Goal: Book appointment/travel/reservation

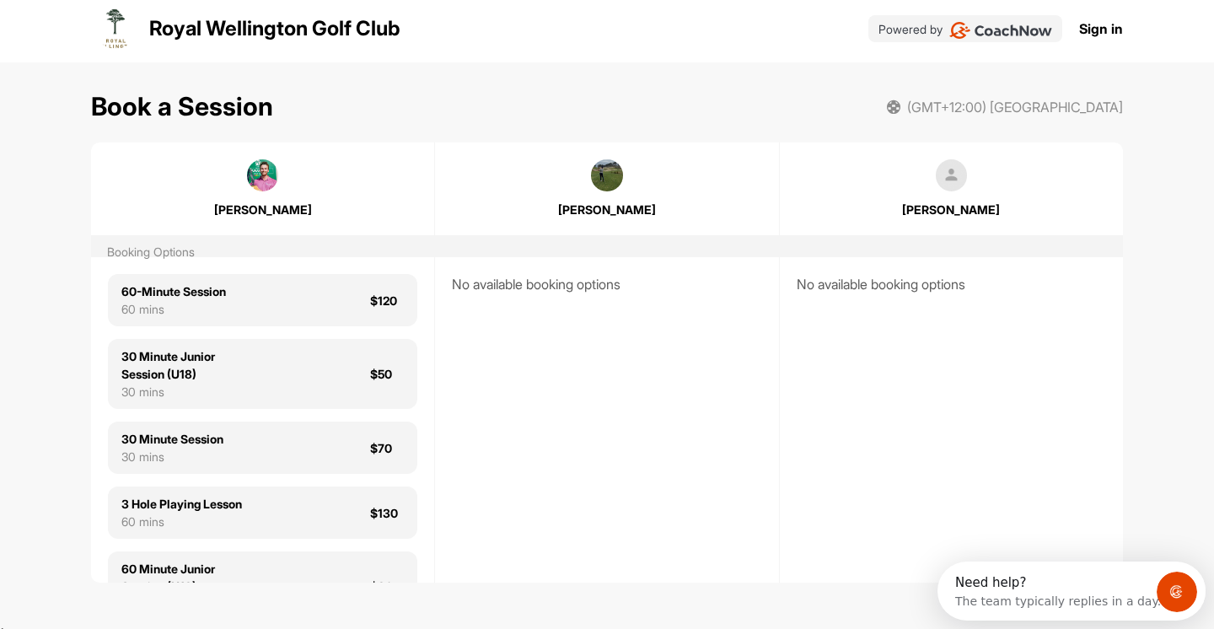
click at [262, 183] on img at bounding box center [263, 175] width 32 height 32
click at [636, 180] on div "[PERSON_NAME]" at bounding box center [606, 188] width 343 height 59
click at [978, 188] on div "[PERSON_NAME]" at bounding box center [951, 188] width 343 height 59
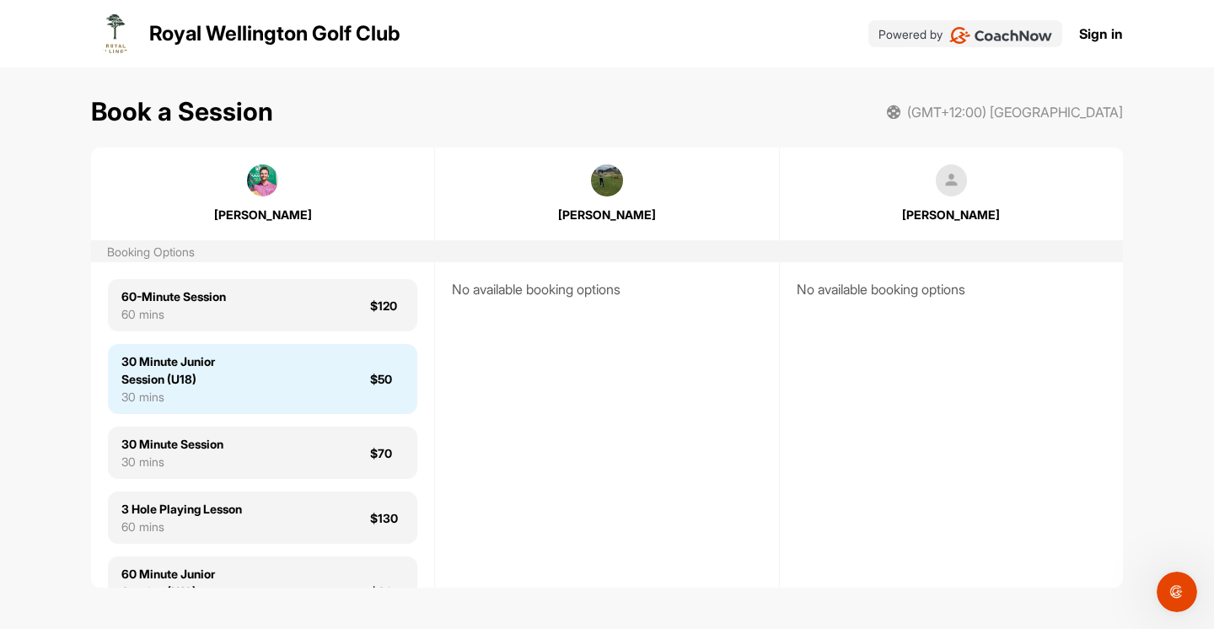
click at [233, 378] on div "30 Minute Junior Session (U18)" at bounding box center [181, 369] width 121 height 35
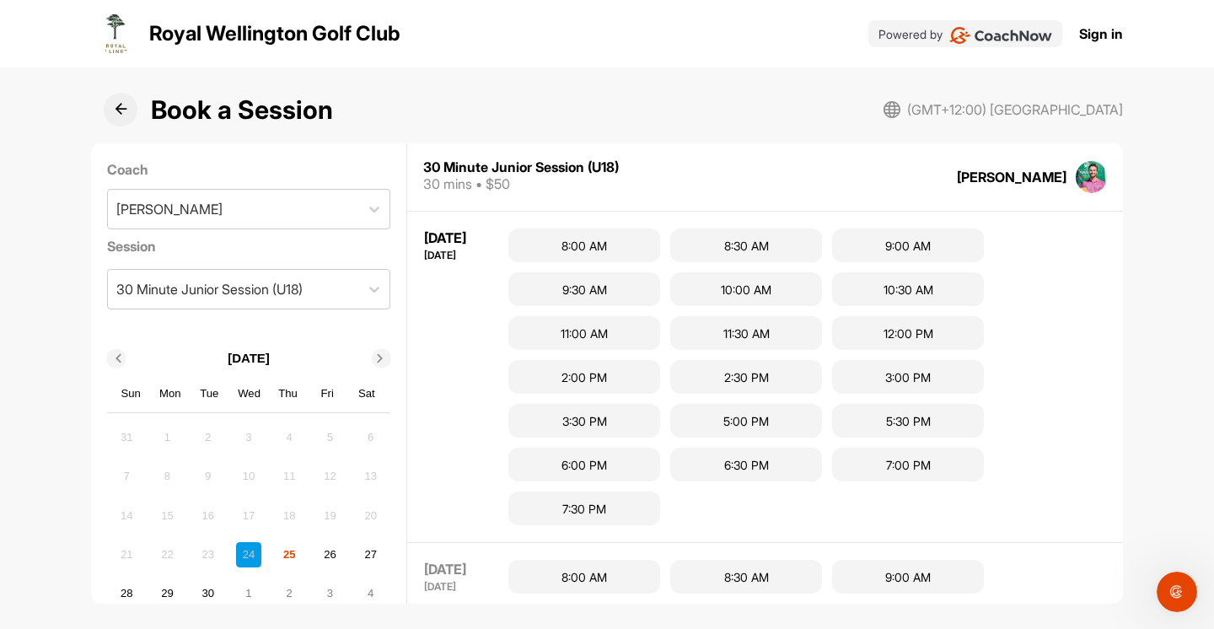
scroll to position [35, 0]
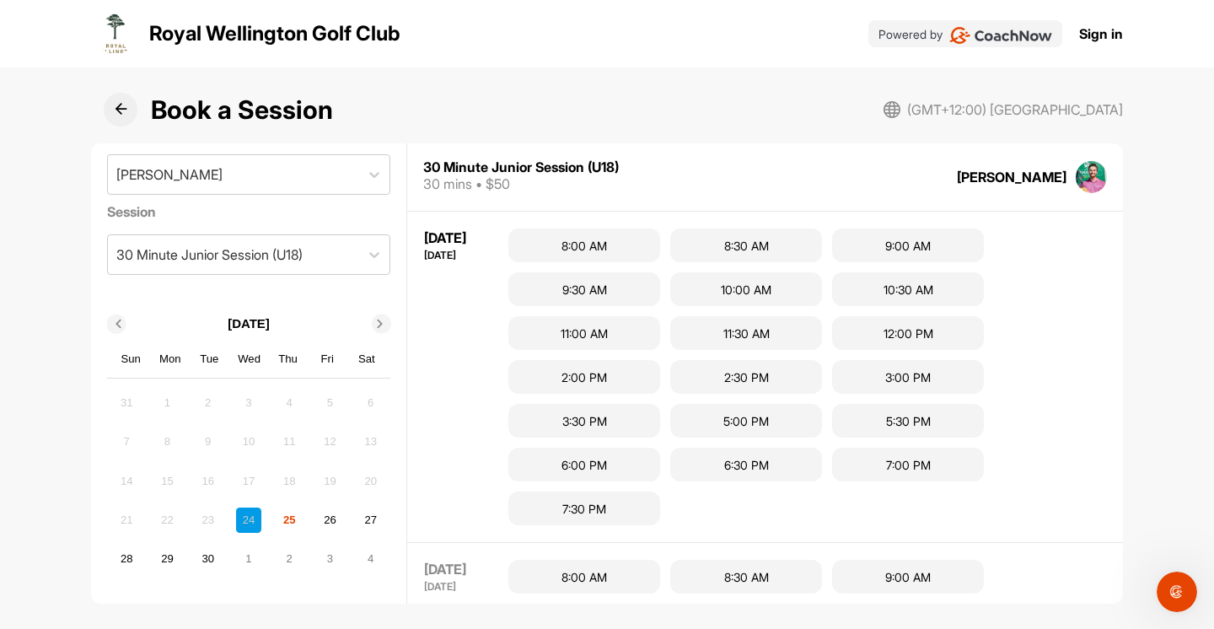
click at [1094, 175] on img at bounding box center [1092, 177] width 32 height 32
drag, startPoint x: 988, startPoint y: 180, endPoint x: 1066, endPoint y: 177, distance: 78.4
click at [1067, 177] on div "[PERSON_NAME]" at bounding box center [1032, 177] width 151 height 32
copy div "[PERSON_NAME]"
click at [1065, 176] on div "[PERSON_NAME]" at bounding box center [1032, 177] width 151 height 32
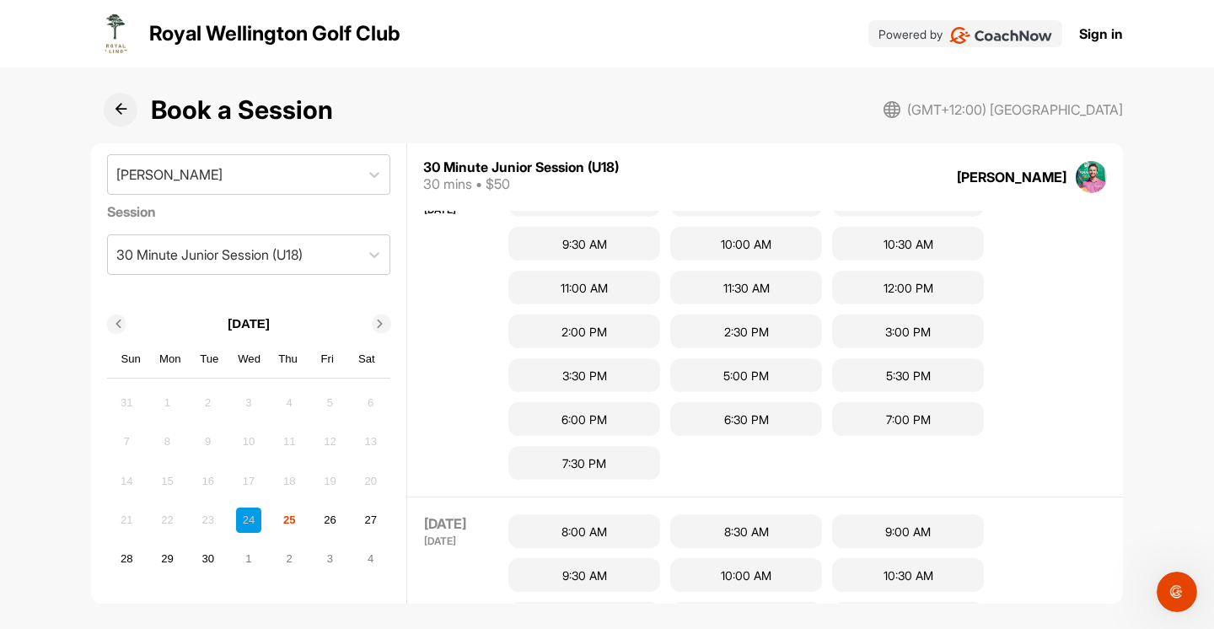
scroll to position [0, 0]
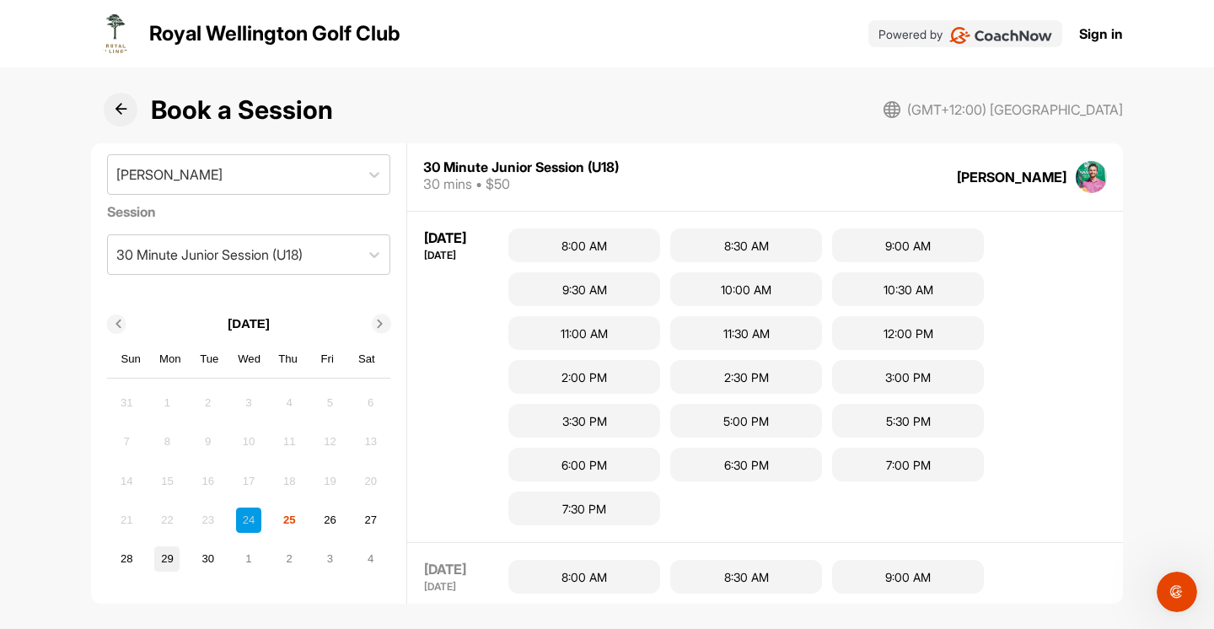
click at [172, 561] on div "29" at bounding box center [166, 558] width 25 height 25
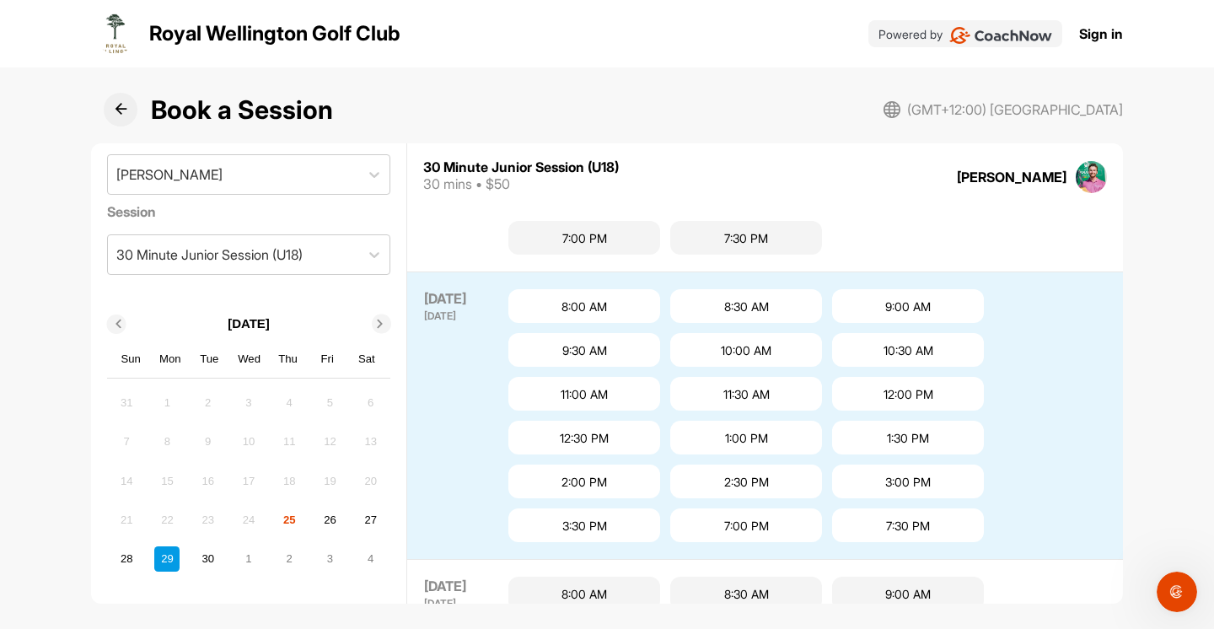
scroll to position [960, 0]
click at [129, 110] on button at bounding box center [121, 110] width 34 height 34
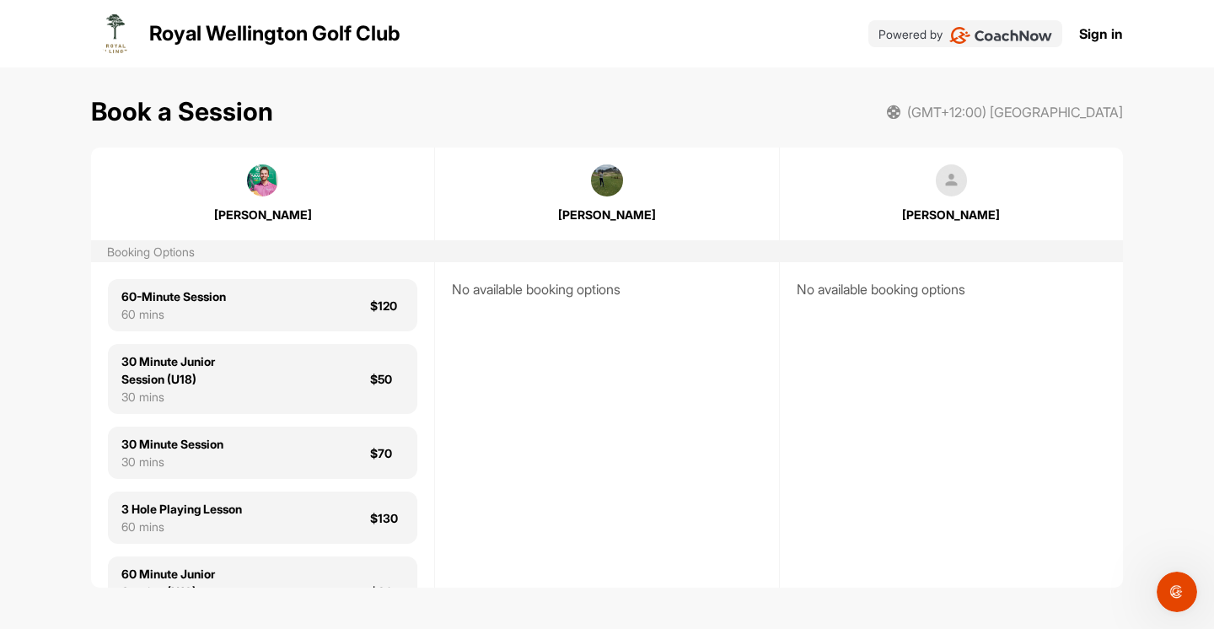
click at [937, 195] on div "[PERSON_NAME]" at bounding box center [951, 193] width 343 height 59
click at [960, 210] on div "[PERSON_NAME]" at bounding box center [951, 215] width 292 height 18
click at [612, 170] on img at bounding box center [607, 180] width 32 height 32
click at [609, 183] on img at bounding box center [607, 180] width 32 height 32
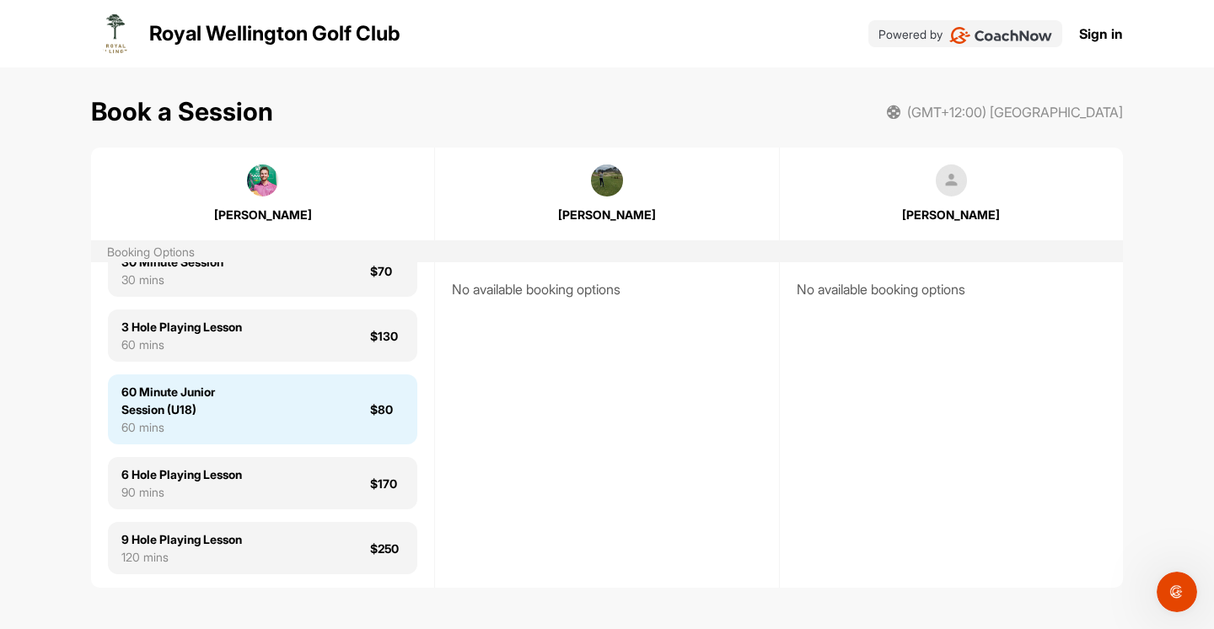
scroll to position [178, 0]
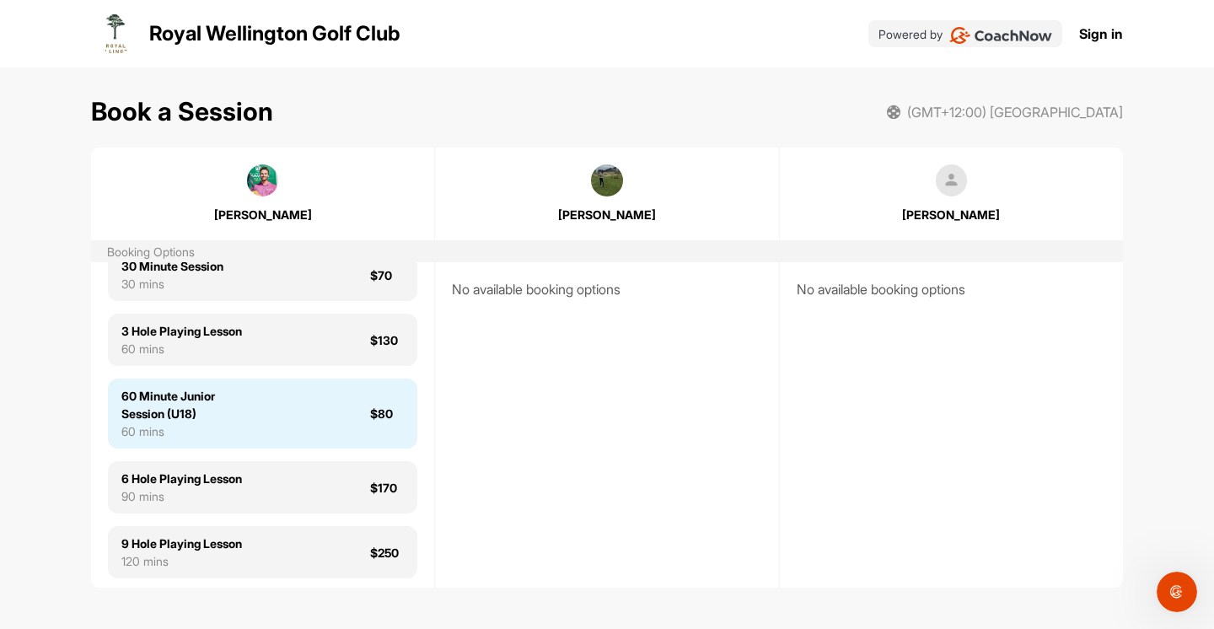
click at [347, 426] on div "60 Minute Junior Session (U18) 60 mins $80" at bounding box center [262, 413] width 309 height 70
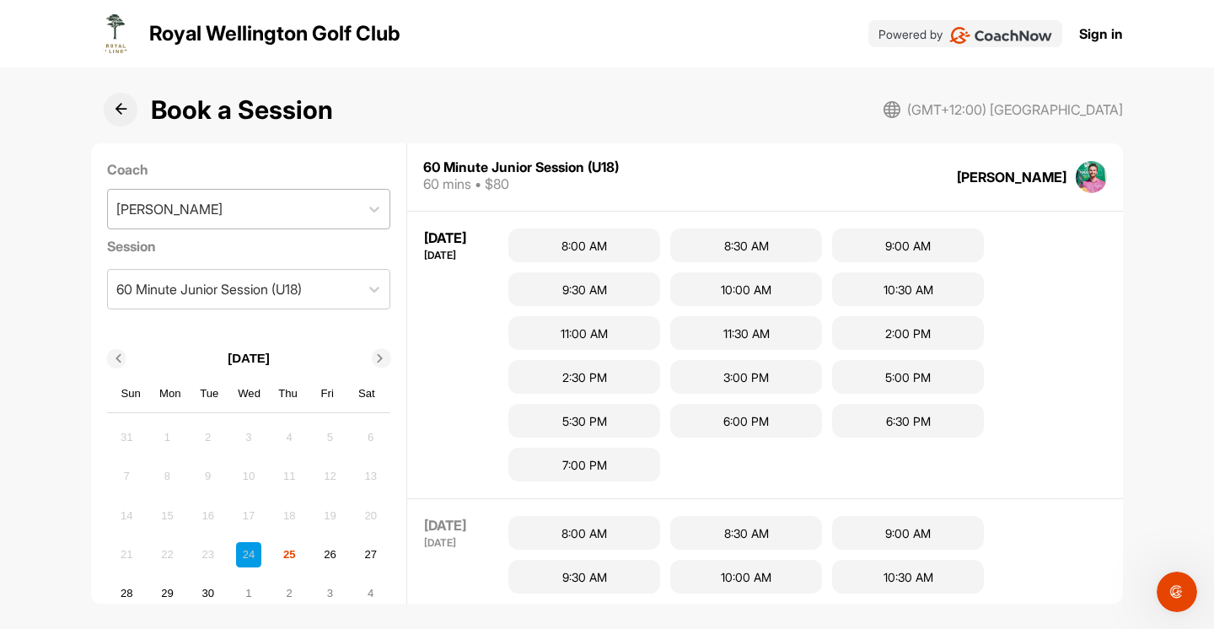
click at [316, 205] on div "[PERSON_NAME]" at bounding box center [234, 209] width 252 height 39
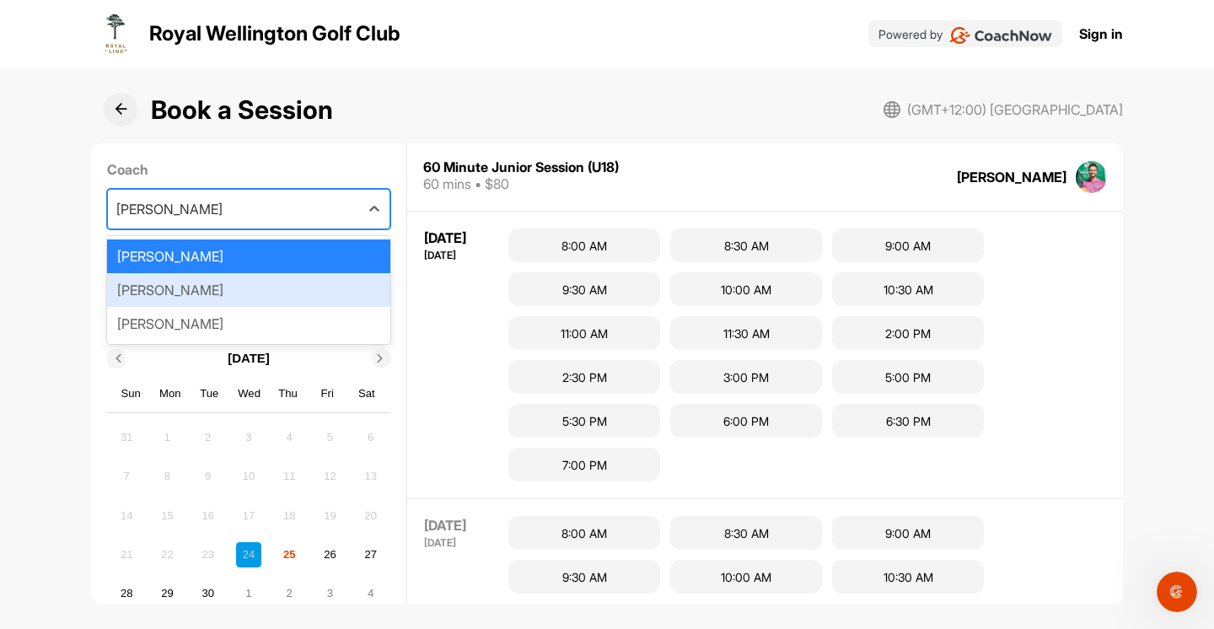
click at [282, 295] on div "[PERSON_NAME]" at bounding box center [249, 290] width 284 height 34
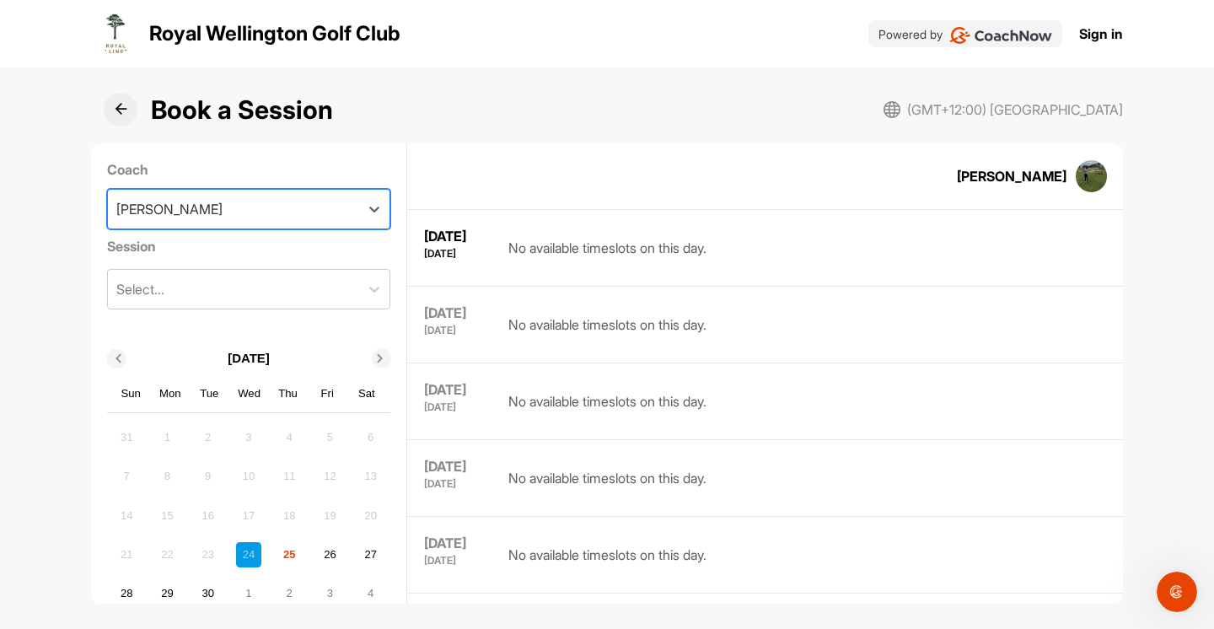
click at [322, 199] on div "[PERSON_NAME]" at bounding box center [234, 209] width 252 height 39
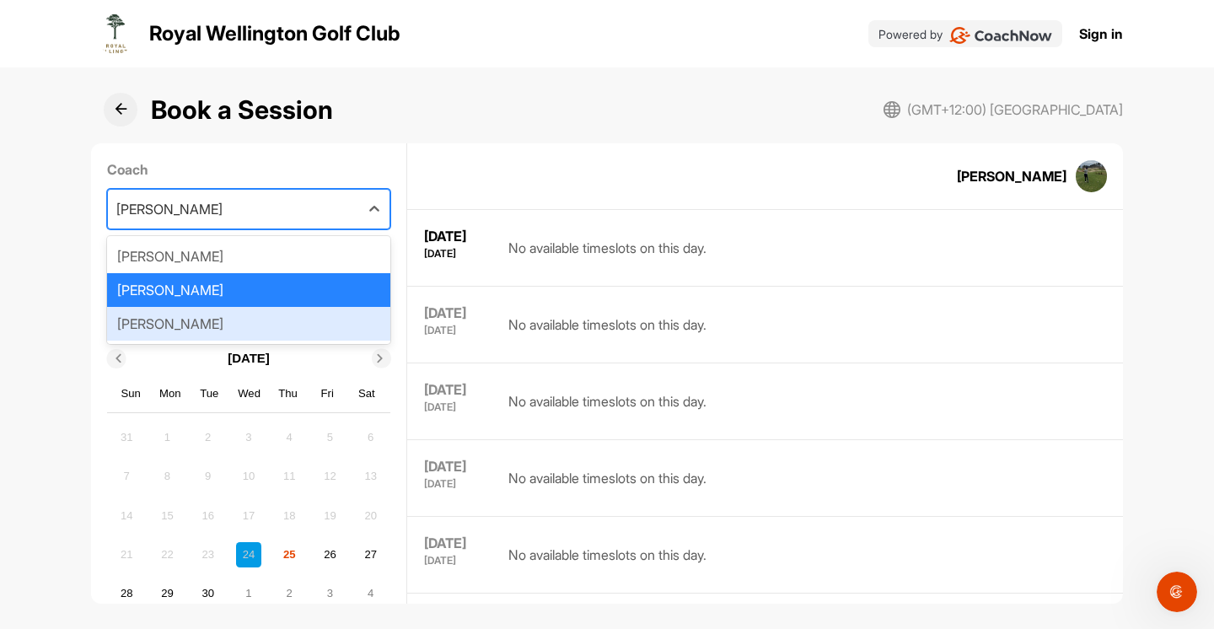
click at [265, 327] on div "[PERSON_NAME]" at bounding box center [249, 324] width 284 height 34
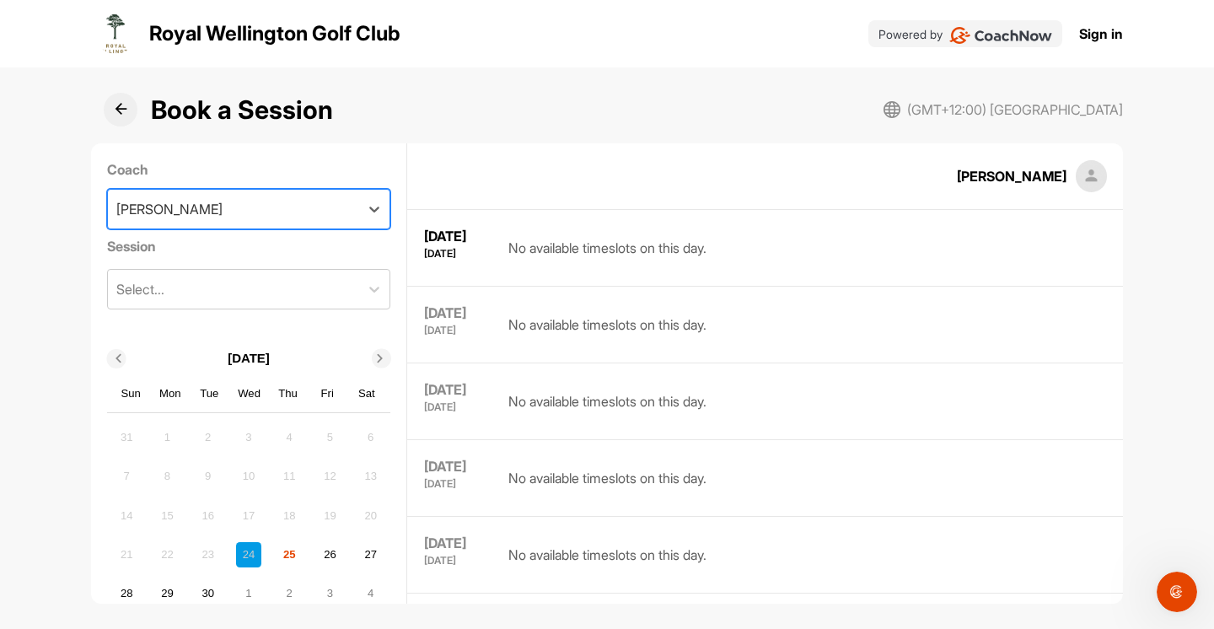
click at [287, 255] on div "Session Select..." at bounding box center [249, 272] width 284 height 86
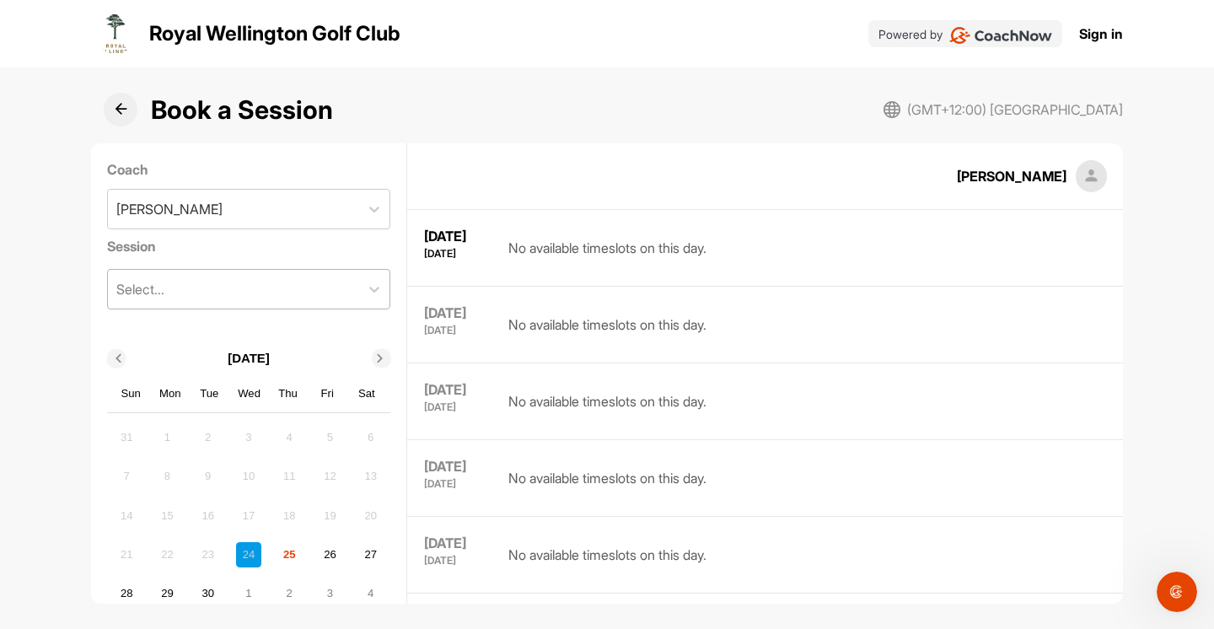
click at [276, 299] on div "Select..." at bounding box center [234, 289] width 252 height 39
click at [366, 287] on icon at bounding box center [374, 289] width 17 height 17
click at [370, 209] on icon at bounding box center [374, 209] width 17 height 17
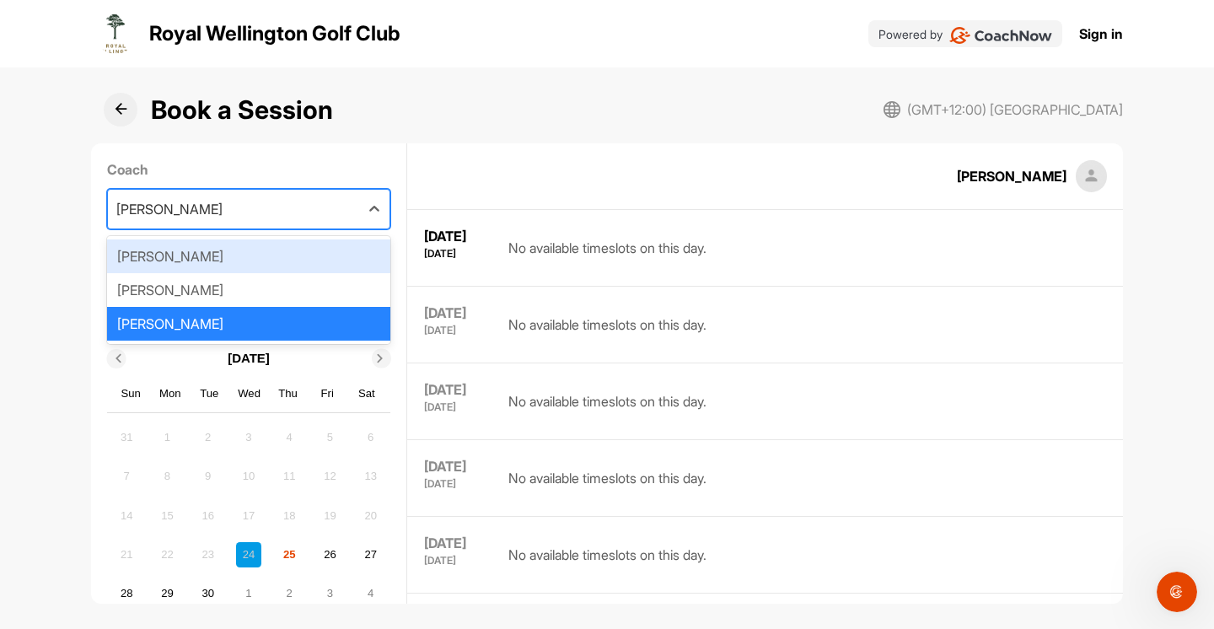
click at [316, 258] on div "[PERSON_NAME]" at bounding box center [249, 256] width 284 height 34
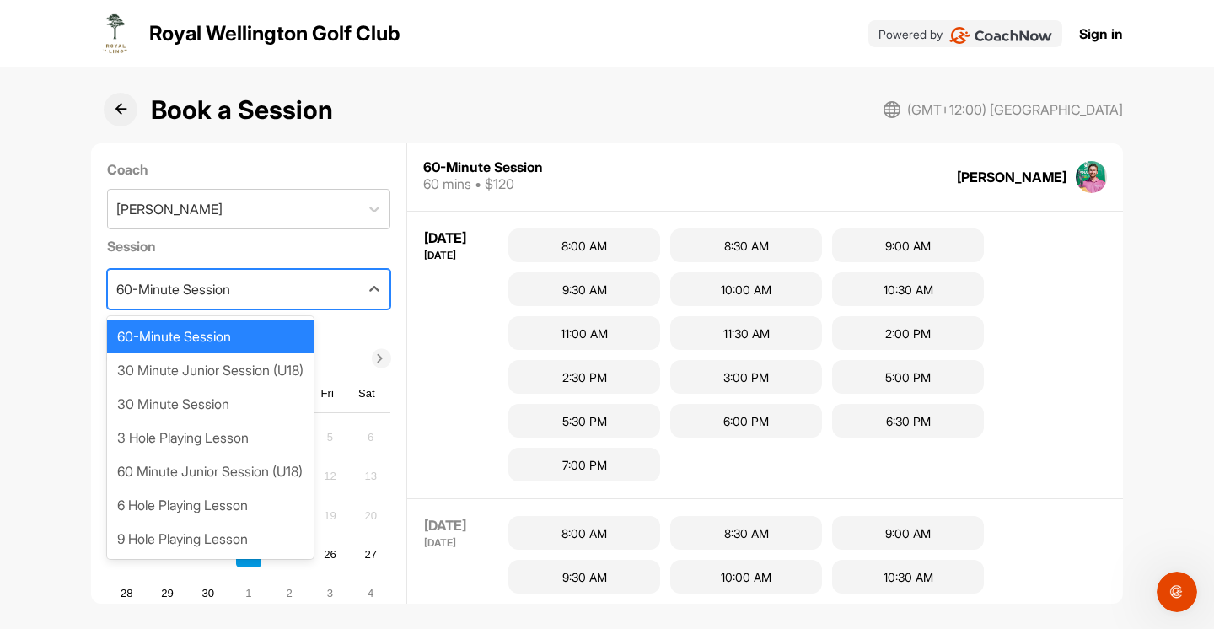
click at [278, 293] on div "60-Minute Session" at bounding box center [234, 289] width 252 height 39
click at [249, 137] on div "Book a Session (GMT+12:00) Auckland Coach [PERSON_NAME] Session option 60-Minut…" at bounding box center [607, 348] width 1032 height 511
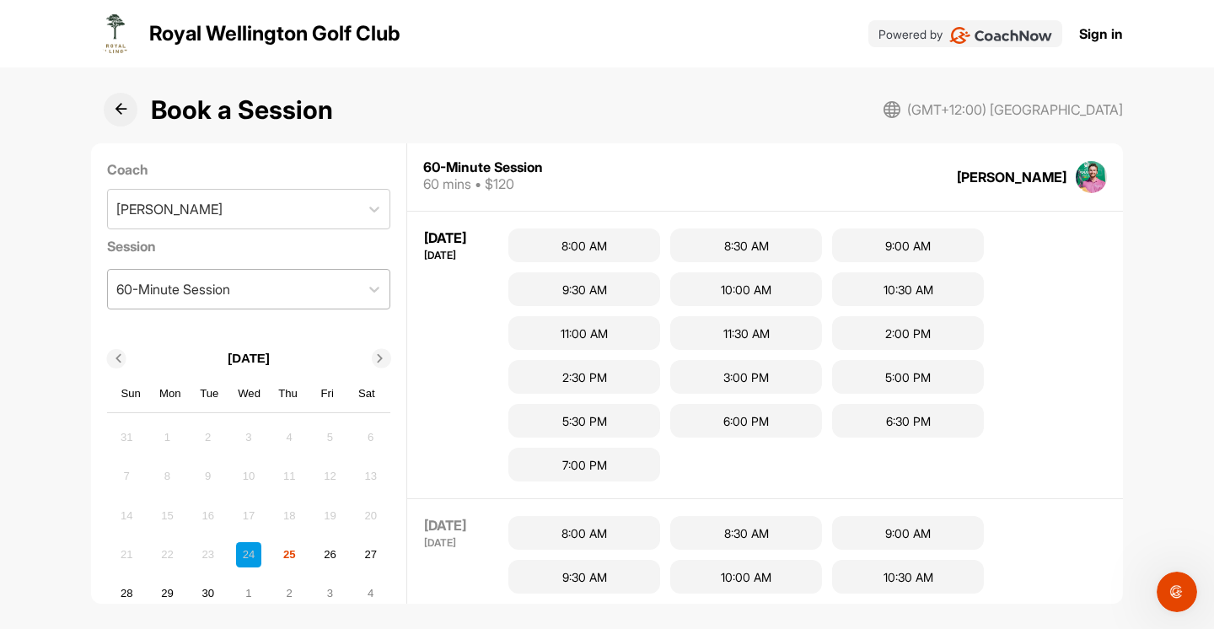
click at [341, 288] on div "60-Minute Session" at bounding box center [234, 289] width 252 height 39
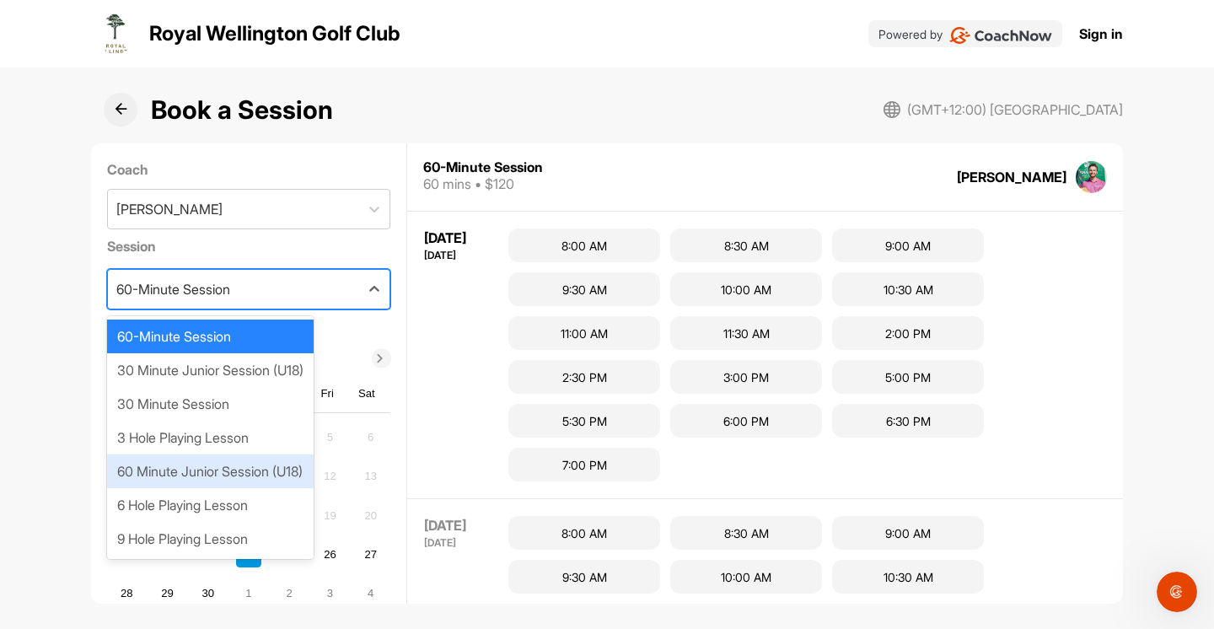
click at [253, 470] on div "60 Minute Junior Session (U18)" at bounding box center [210, 471] width 207 height 34
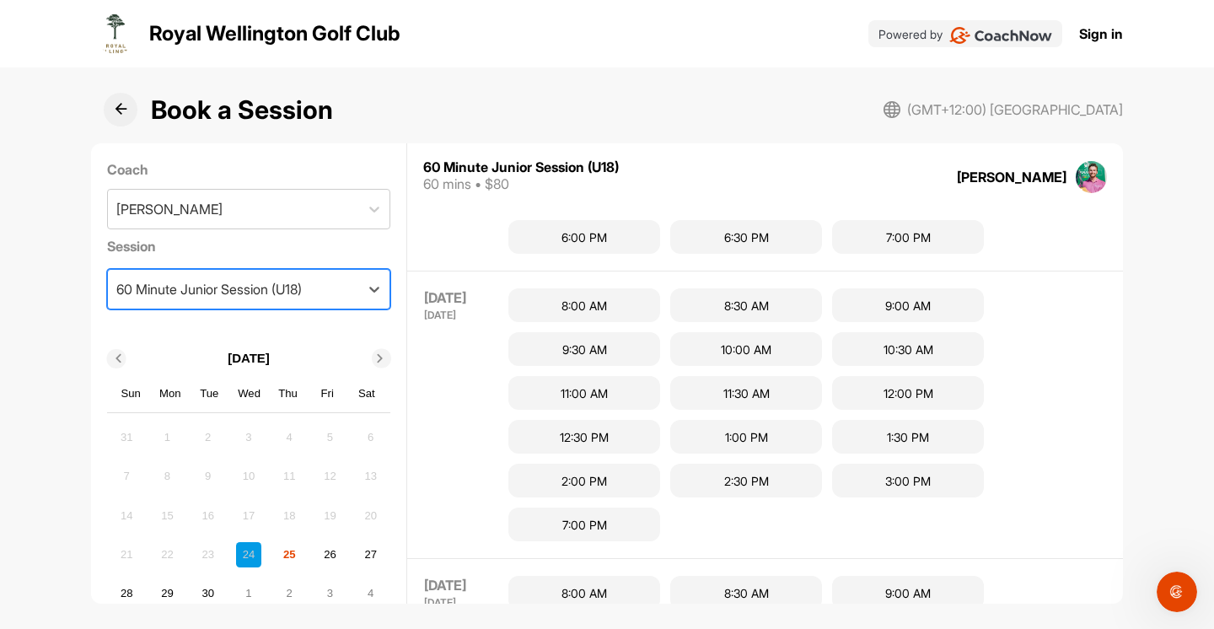
scroll to position [831, 0]
